Goal: Task Accomplishment & Management: Use online tool/utility

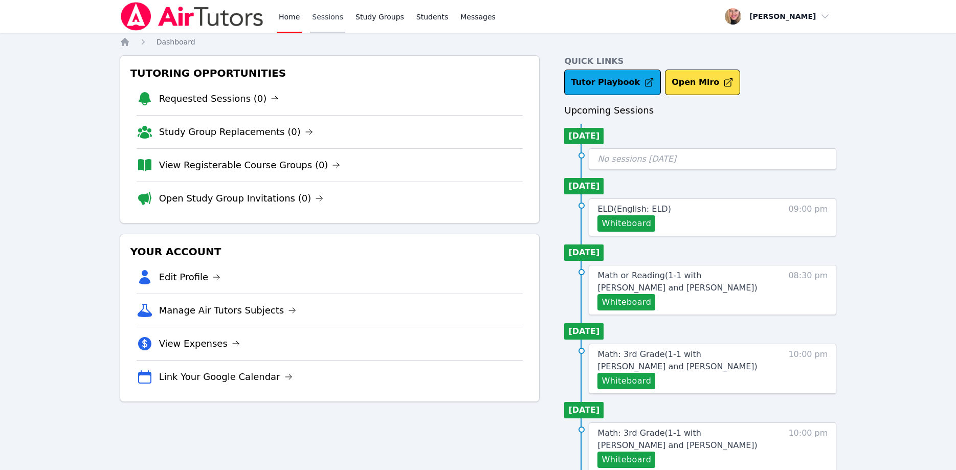
click at [317, 21] on link "Sessions" at bounding box center [327, 16] width 35 height 33
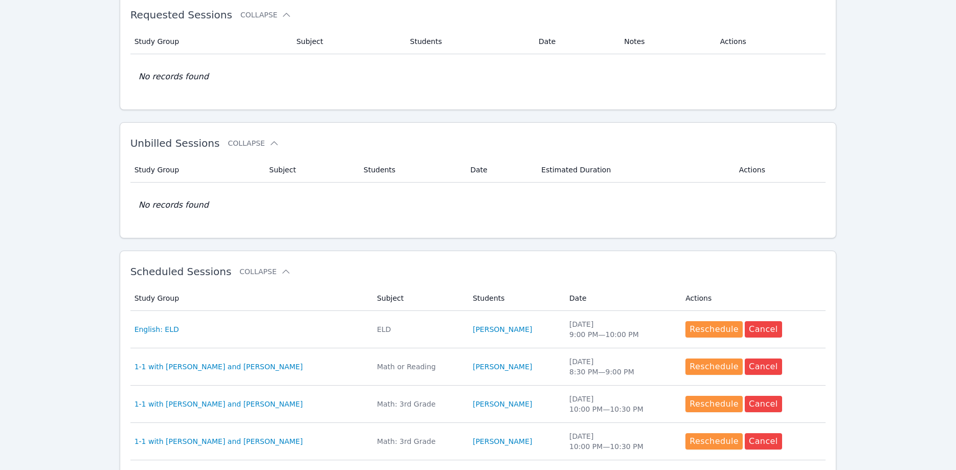
scroll to position [156, 0]
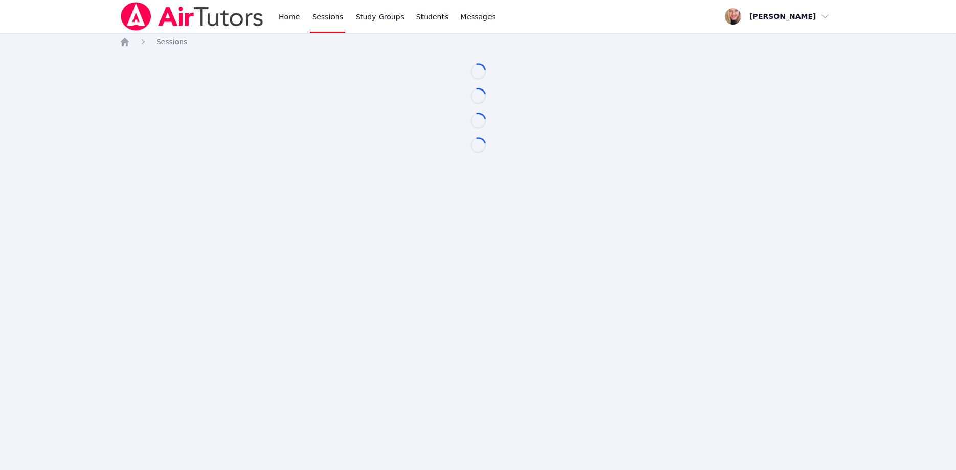
scroll to position [156, 0]
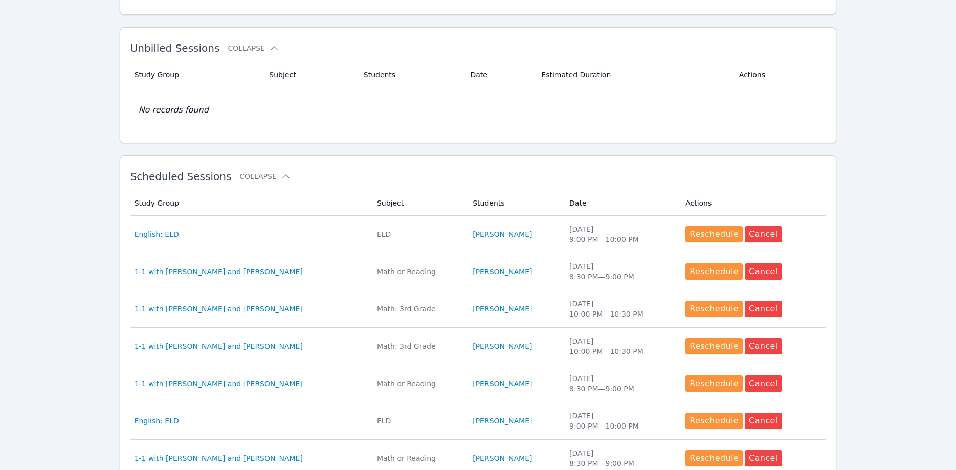
click at [221, 306] on span "1-1 with [PERSON_NAME] and [PERSON_NAME]" at bounding box center [218, 309] width 168 height 10
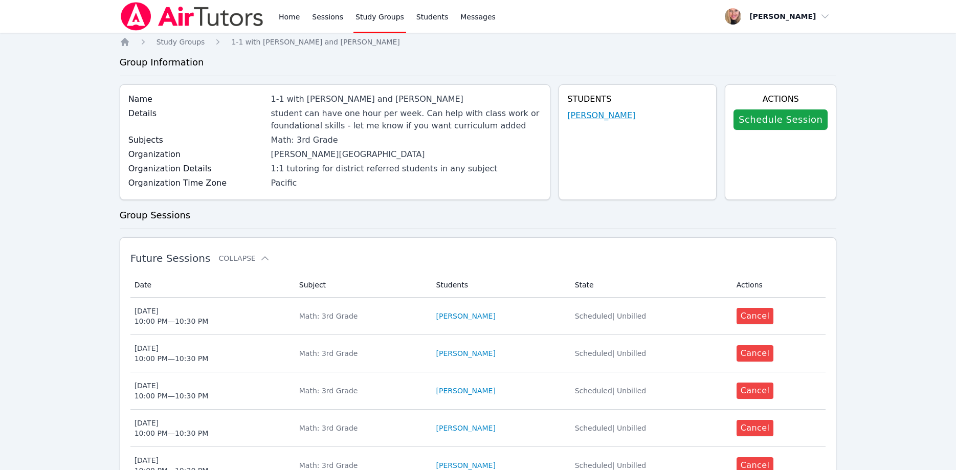
click at [605, 115] on link "Rayan Rana" at bounding box center [601, 115] width 68 height 12
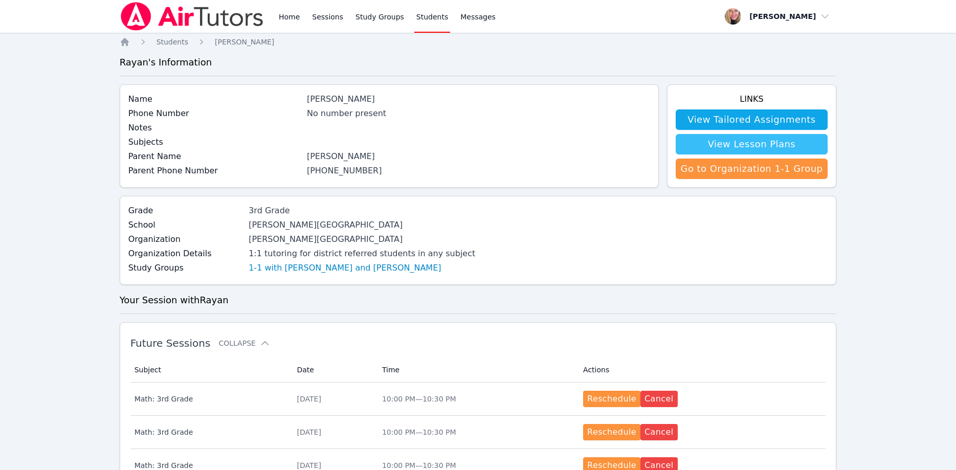
click at [708, 144] on link "View Lesson Plans" at bounding box center [752, 144] width 152 height 20
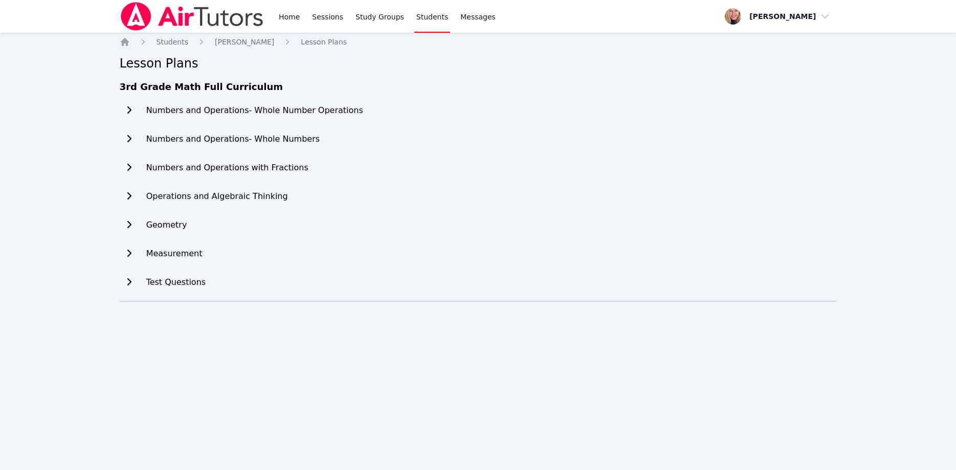
click at [753, 223] on div "3rd Grade Math Full Curriculum Numbers and Operations- Whole Number Operations …" at bounding box center [478, 190] width 717 height 221
drag, startPoint x: 504, startPoint y: 124, endPoint x: 496, endPoint y: 124, distance: 8.2
click at [503, 124] on div "3rd Grade Math Full Curriculum Numbers and Operations- Whole Number Operations …" at bounding box center [478, 190] width 717 height 221
click at [128, 110] on icon at bounding box center [129, 110] width 10 height 8
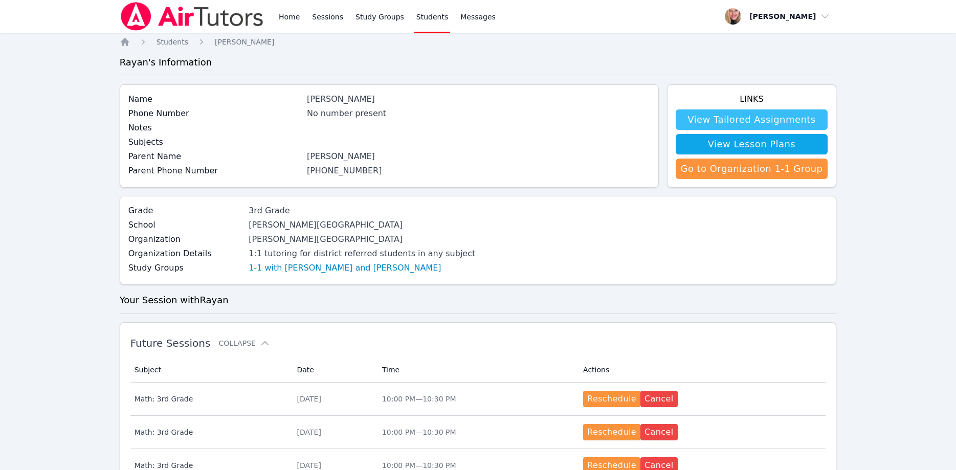
click at [736, 118] on link "View Tailored Assignments" at bounding box center [752, 119] width 152 height 20
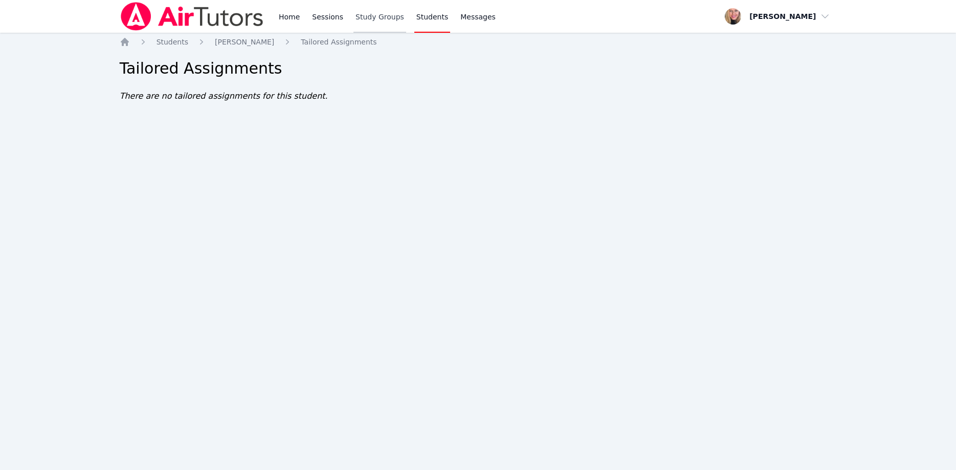
click at [366, 16] on link "Study Groups" at bounding box center [379, 16] width 53 height 33
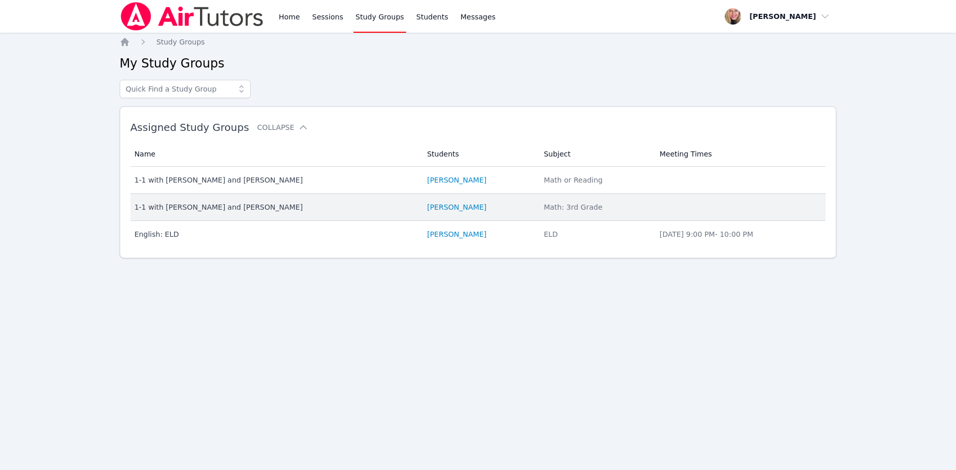
click at [233, 205] on div "1-1 with [PERSON_NAME] and [PERSON_NAME]" at bounding box center [274, 207] width 280 height 10
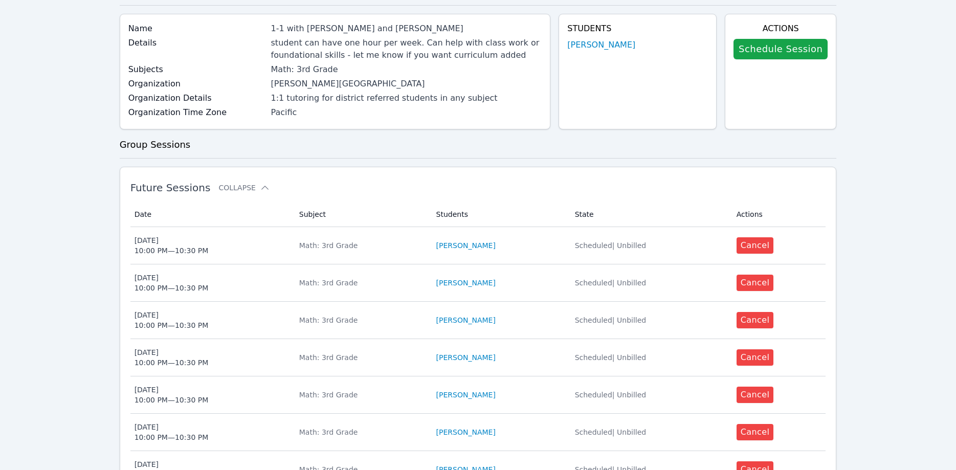
scroll to position [384, 0]
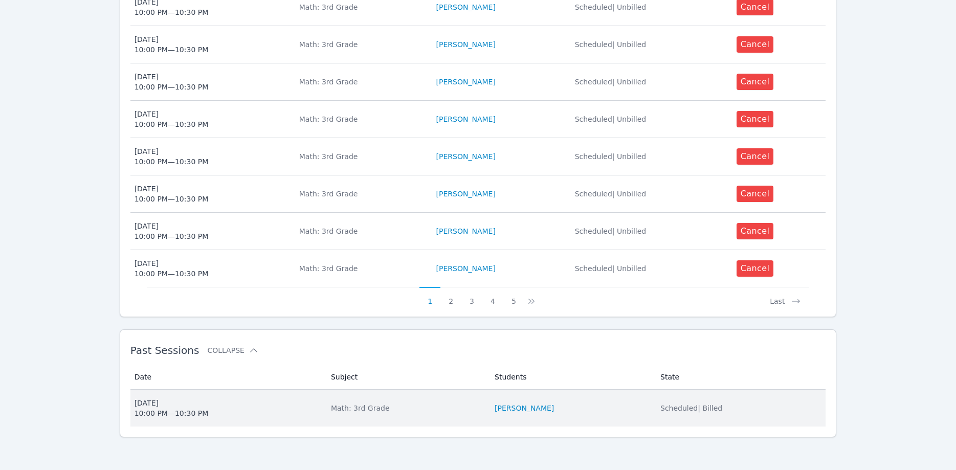
click at [213, 416] on span "Sun Sep 7 10:00 PM — 10:30 PM" at bounding box center [226, 408] width 184 height 20
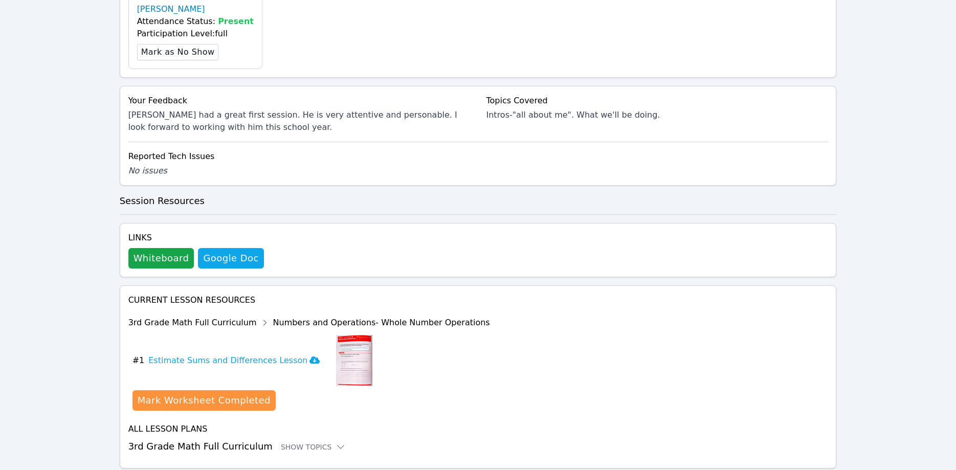
scroll to position [394, 0]
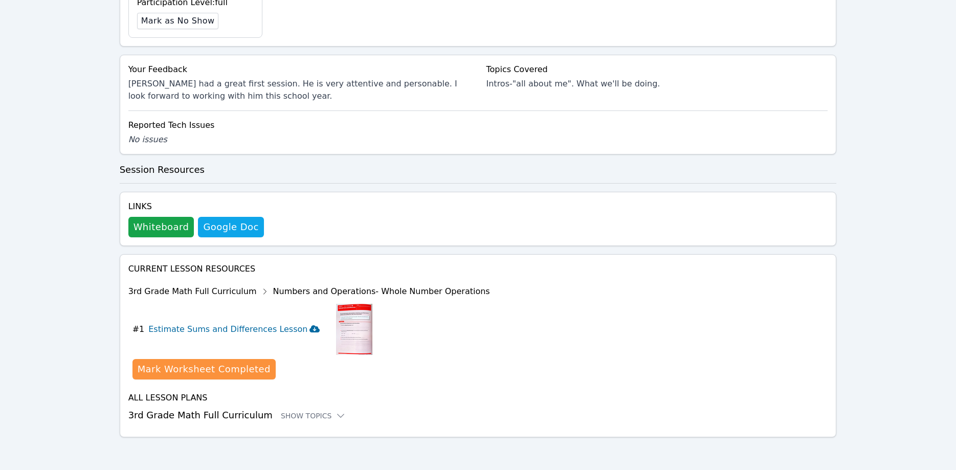
click at [309, 330] on icon at bounding box center [314, 328] width 10 height 7
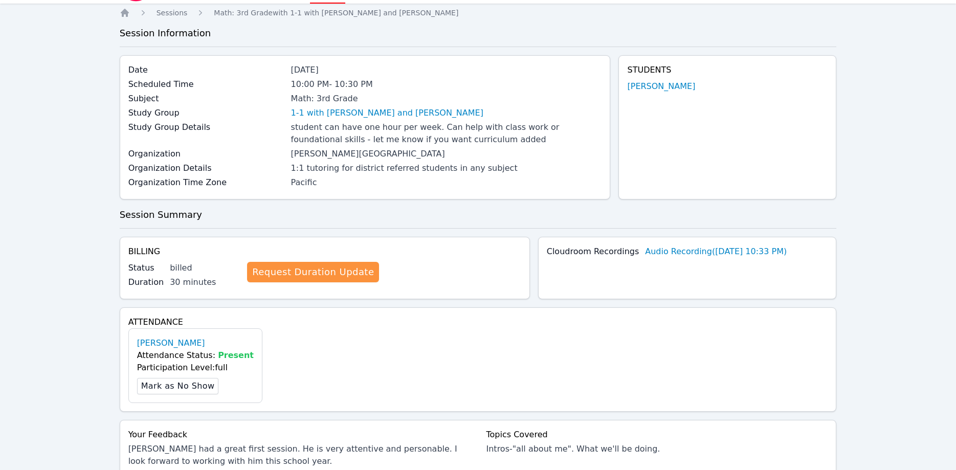
scroll to position [0, 0]
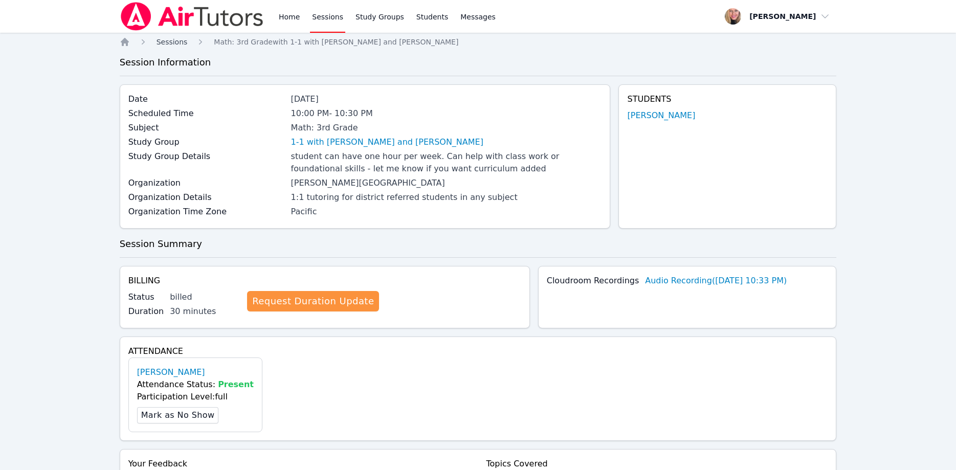
click at [173, 40] on span "Sessions" at bounding box center [171, 42] width 31 height 8
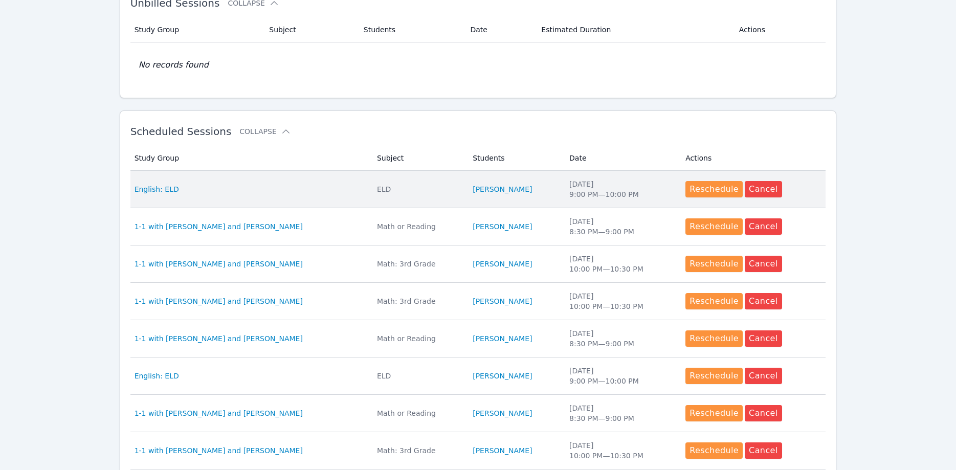
scroll to position [209, 0]
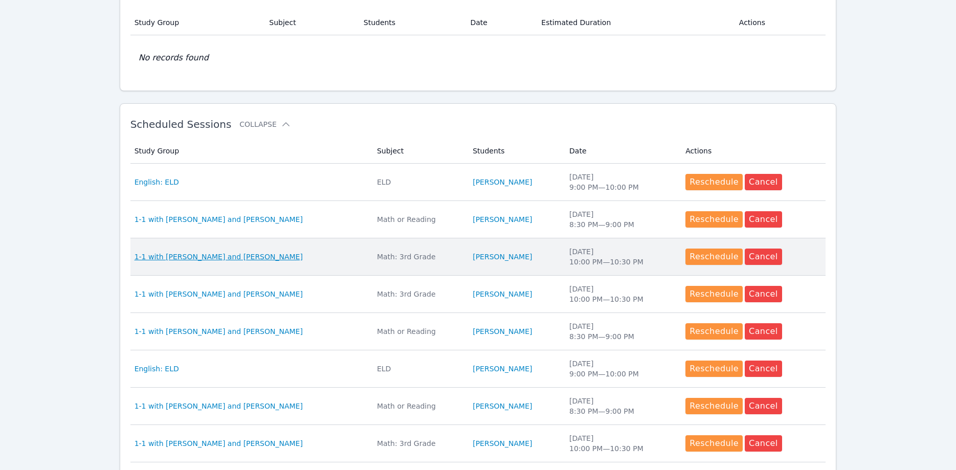
click at [235, 259] on span "1-1 with [PERSON_NAME] and [PERSON_NAME]" at bounding box center [218, 257] width 168 height 10
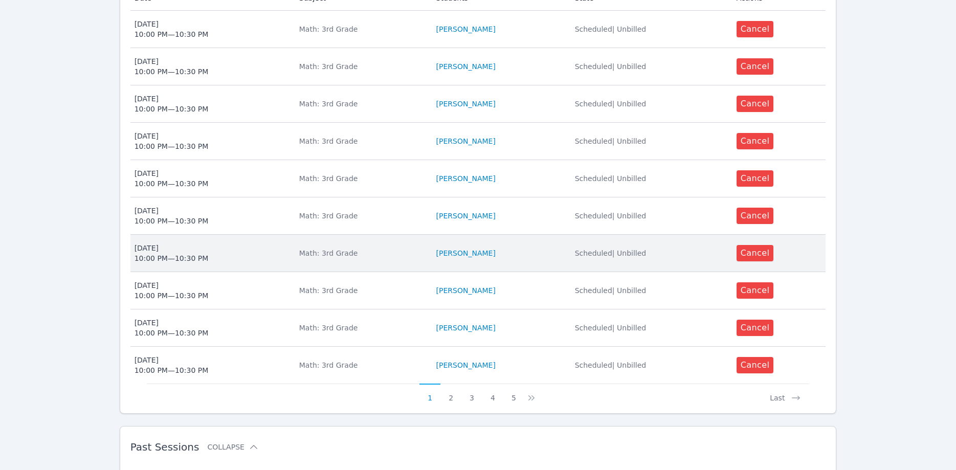
scroll to position [384, 0]
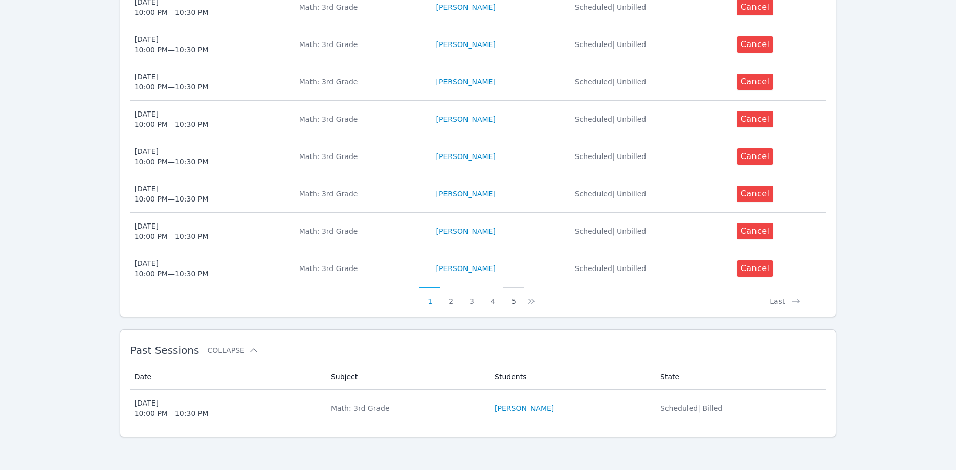
click at [514, 301] on button "5" at bounding box center [513, 296] width 21 height 19
click at [537, 302] on icon at bounding box center [538, 301] width 3 height 5
click at [524, 300] on icon at bounding box center [527, 301] width 10 height 10
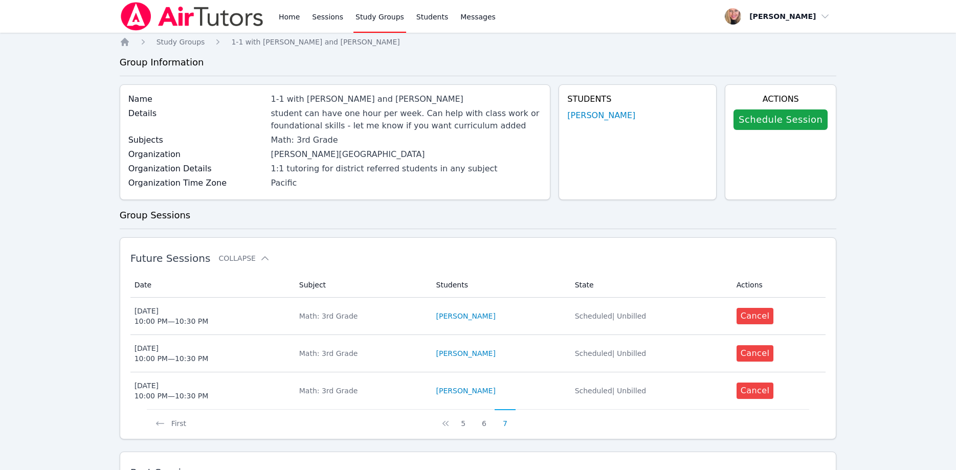
scroll to position [122, 0]
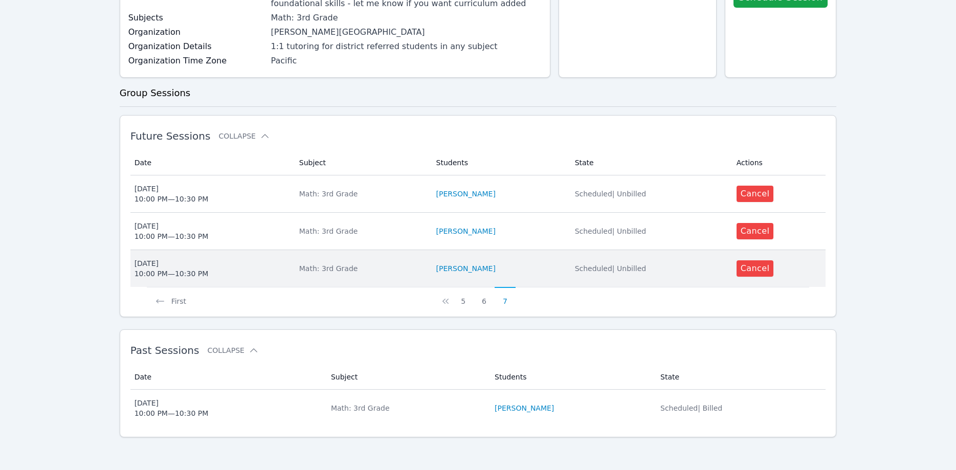
click at [252, 271] on span "Fri Sep 12 10:00 PM — 10:30 PM" at bounding box center [210, 268] width 152 height 20
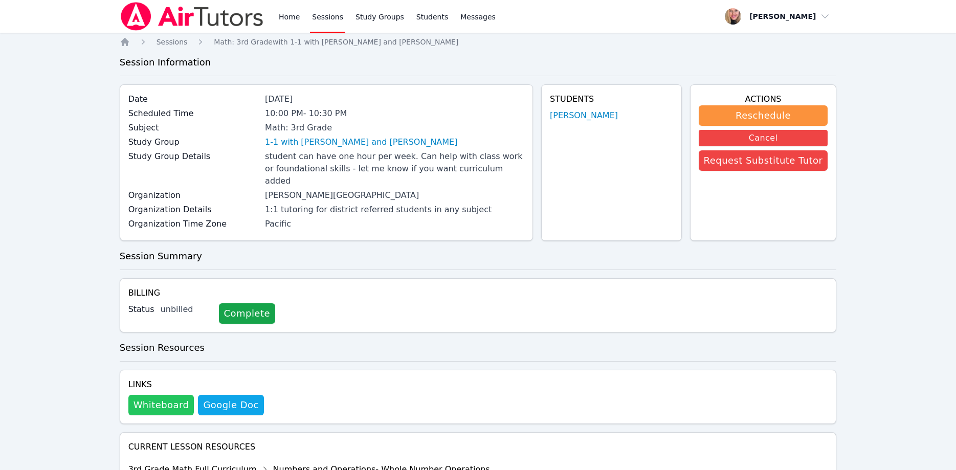
click at [175, 395] on button "Whiteboard" at bounding box center [161, 405] width 66 height 20
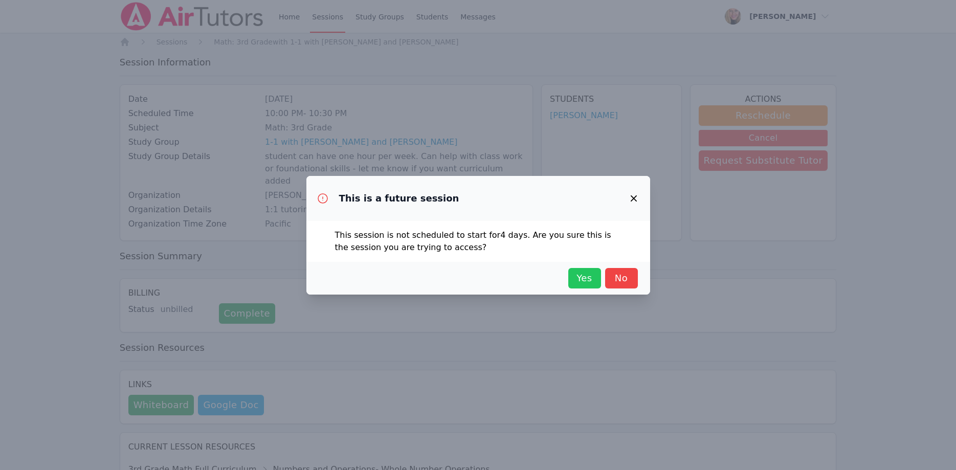
click at [578, 280] on span "Yes" at bounding box center [584, 278] width 22 height 14
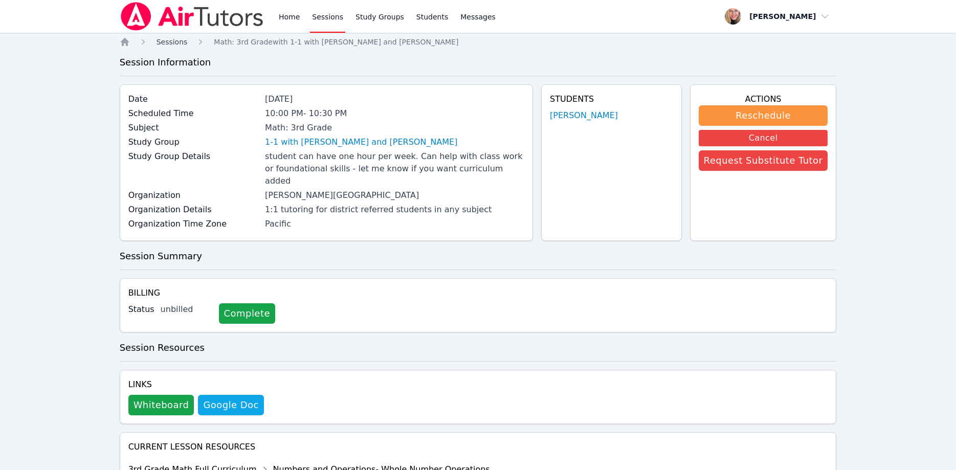
click at [164, 42] on span "Sessions" at bounding box center [171, 42] width 31 height 8
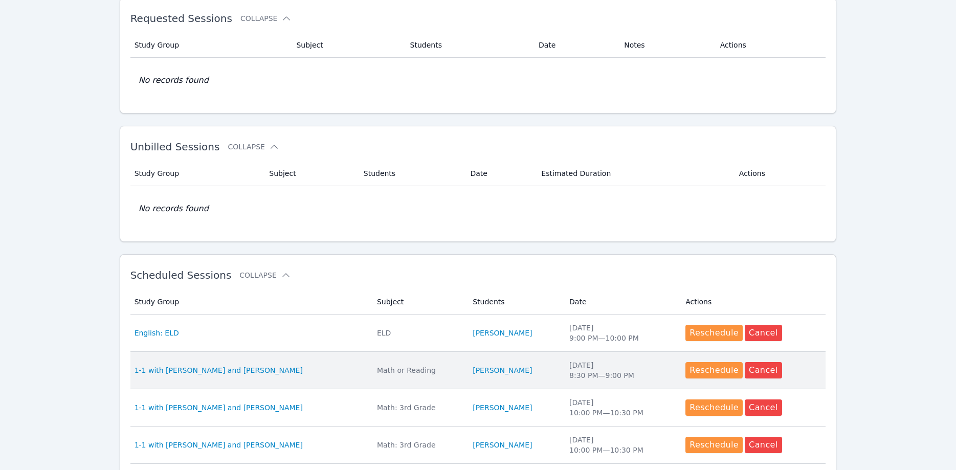
scroll to position [261, 0]
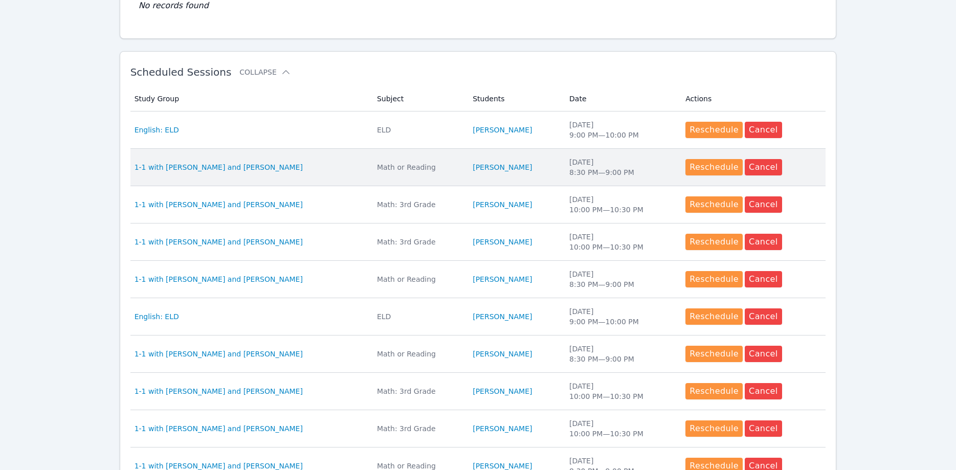
click at [395, 168] on div "Math or Reading" at bounding box center [418, 167] width 83 height 10
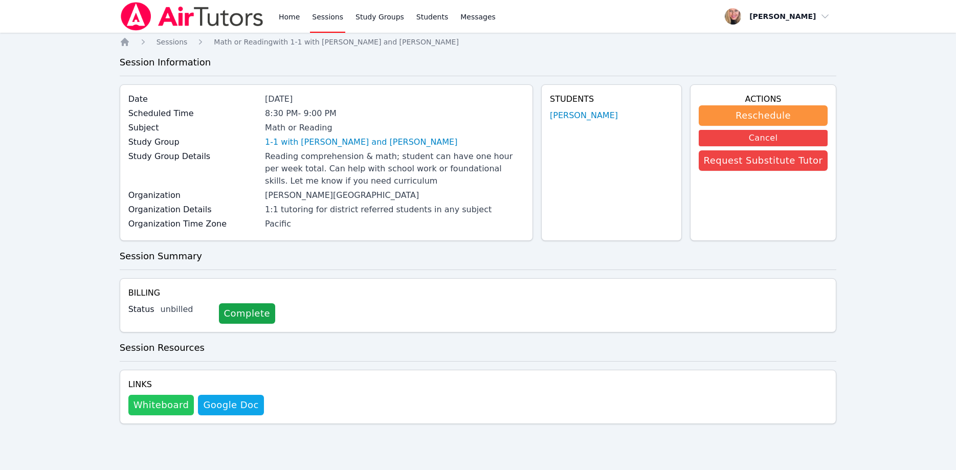
click at [153, 406] on button "Whiteboard" at bounding box center [161, 405] width 66 height 20
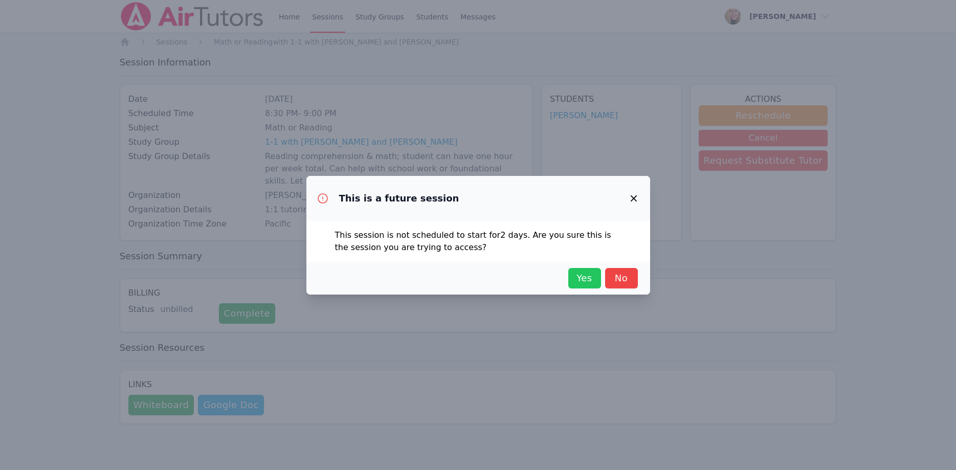
click at [585, 281] on span "Yes" at bounding box center [584, 278] width 22 height 14
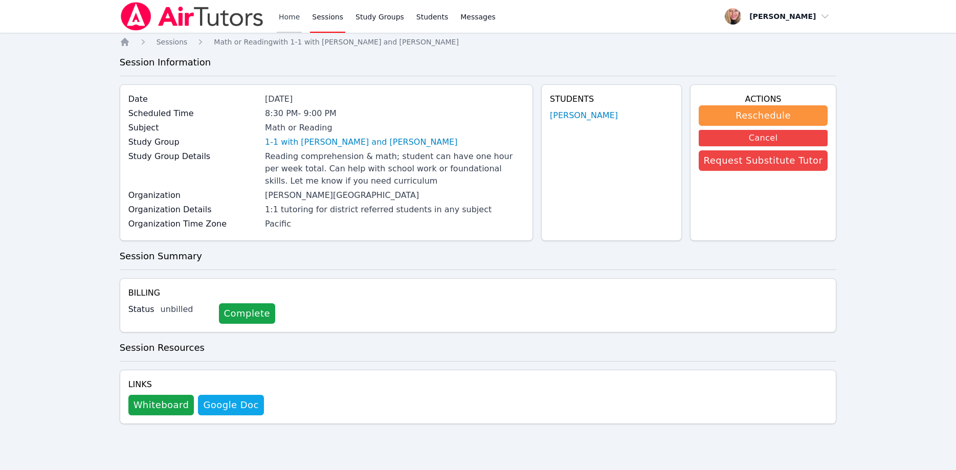
click at [288, 13] on link "Home" at bounding box center [289, 16] width 25 height 33
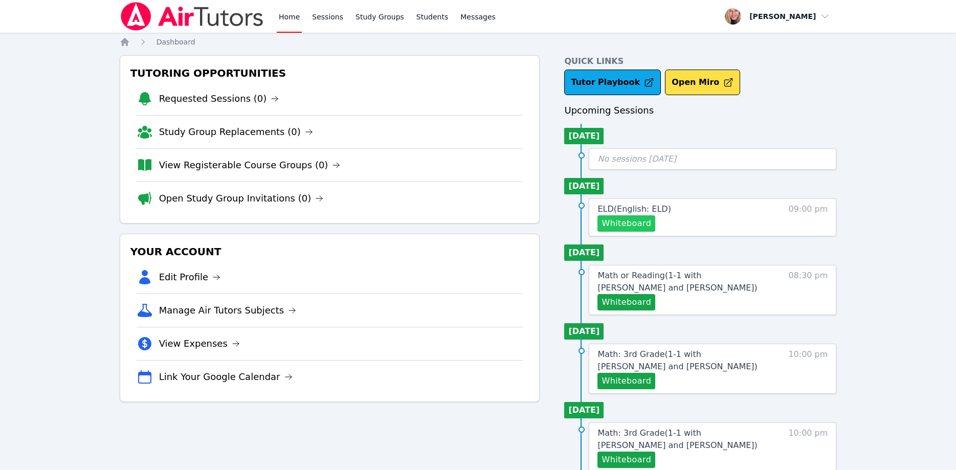
click at [624, 224] on button "Whiteboard" at bounding box center [626, 223] width 58 height 16
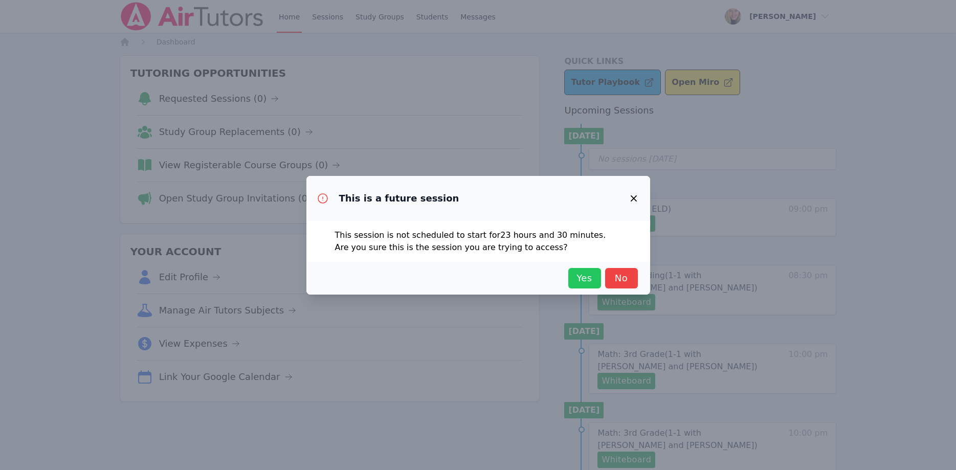
click at [596, 275] on button "Yes" at bounding box center [584, 278] width 33 height 20
